Goal: Task Accomplishment & Management: Manage account settings

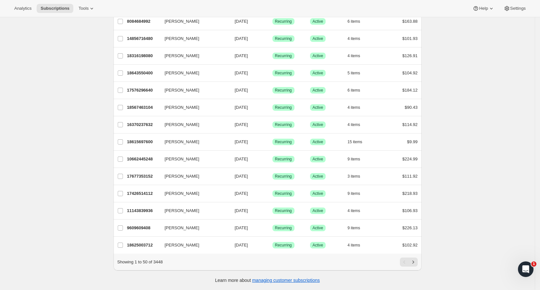
drag, startPoint x: 384, startPoint y: 81, endPoint x: 384, endPoint y: 78, distance: 3.6
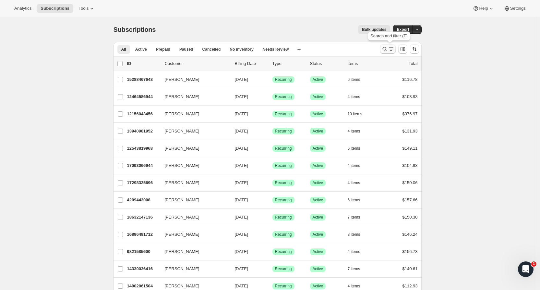
click at [386, 49] on icon "Search and filter results" at bounding box center [385, 49] width 4 height 4
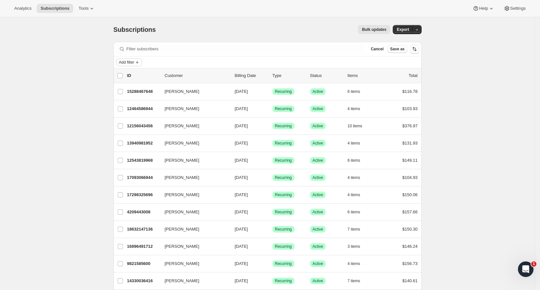
click at [140, 60] on icon "Add filter" at bounding box center [137, 62] width 5 height 5
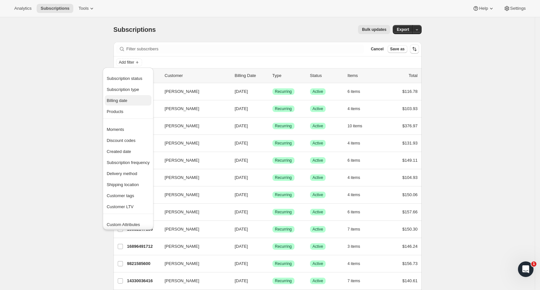
click at [128, 102] on span "Billing date" at bounding box center [117, 100] width 21 height 5
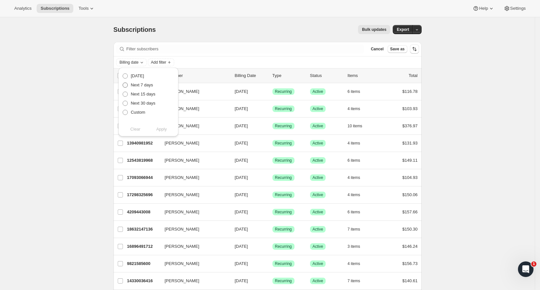
click at [141, 84] on span "Next 7 days" at bounding box center [142, 84] width 22 height 5
click at [123, 83] on input "Next 7 days" at bounding box center [123, 82] width 0 height 0
radio input "true"
click at [163, 130] on span "Apply" at bounding box center [161, 129] width 11 height 6
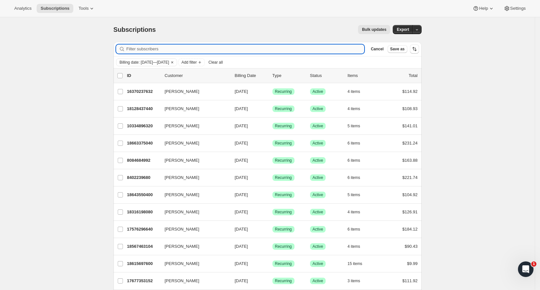
click at [307, 50] on input "Filter subscribers" at bounding box center [246, 48] width 238 height 9
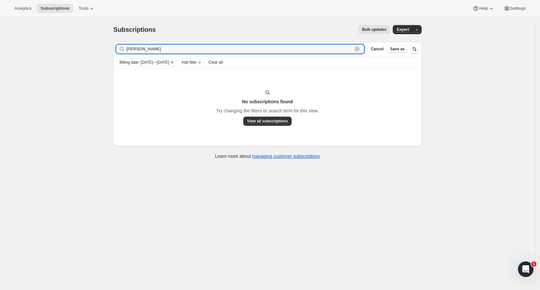
type input "[PERSON_NAME]"
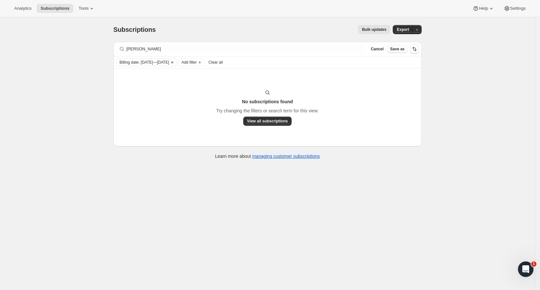
click at [173, 62] on icon "Clear" at bounding box center [172, 62] width 2 height 2
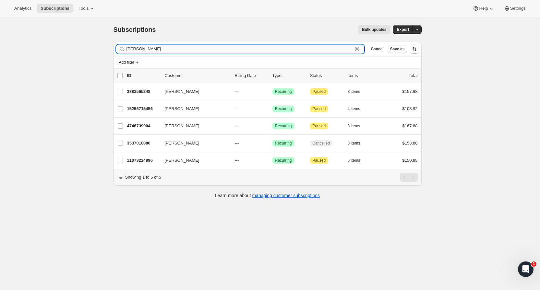
click at [183, 48] on input "[PERSON_NAME]" at bounding box center [240, 48] width 227 height 9
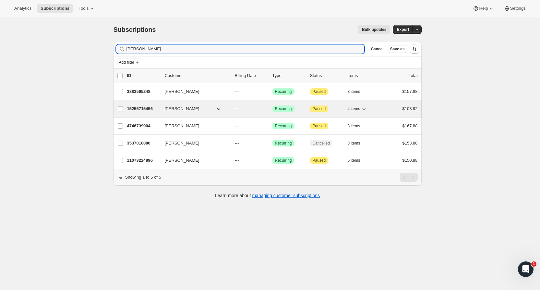
click at [137, 108] on p "15256715456" at bounding box center [143, 108] width 32 height 6
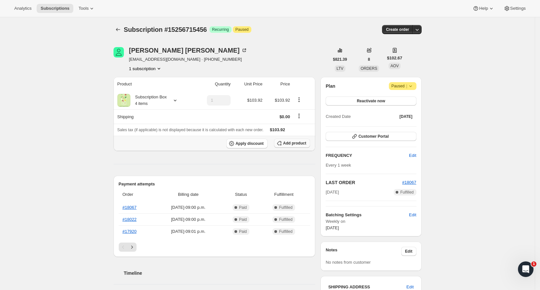
click at [310, 144] on button "Add product" at bounding box center [292, 143] width 36 height 9
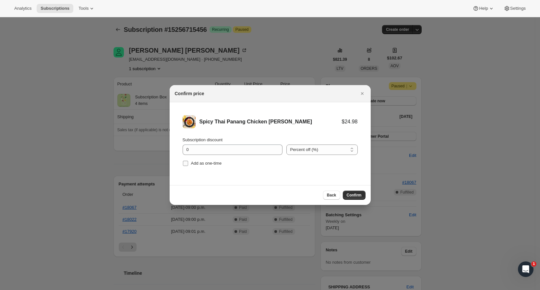
click at [205, 165] on span "Add as one-time" at bounding box center [206, 163] width 31 height 5
click at [188, 165] on input "Add as one-time" at bounding box center [185, 163] width 5 height 5
checkbox input "true"
click at [239, 152] on input "0" at bounding box center [228, 149] width 90 height 10
type input "100"
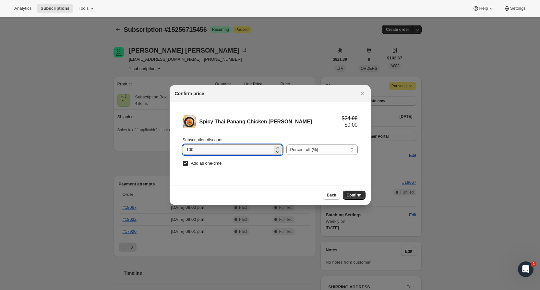
click at [296, 180] on li "Spicy Thai Panang Chicken [PERSON_NAME] $24.98 $0.00 Subscription discount 100 …" at bounding box center [270, 141] width 201 height 79
click at [365, 198] on button "Confirm" at bounding box center [354, 195] width 23 height 9
